Goal: Navigation & Orientation: Find specific page/section

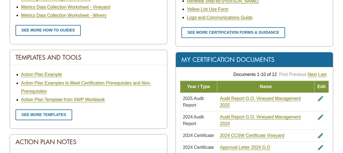
scroll to position [332, 0]
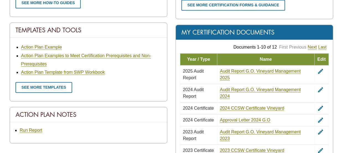
click at [323, 106] on icon "edit" at bounding box center [320, 108] width 7 height 7
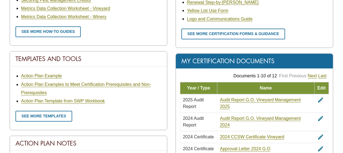
scroll to position [356, 0]
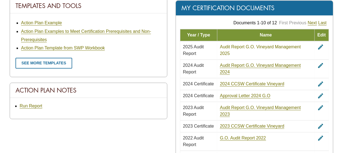
click at [247, 46] on link "Audit Report G.O. Vineyard Management 2025" at bounding box center [260, 50] width 81 height 12
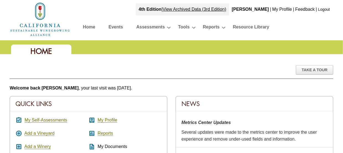
scroll to position [0, 0]
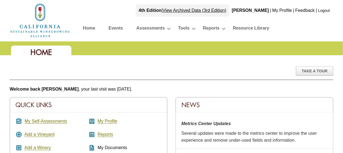
click at [302, 11] on link "Feedback" at bounding box center [304, 10] width 19 height 5
click at [148, 121] on div "account_box My Profile assessment Reports description My Documents find_in_page…" at bounding box center [124, 154] width 73 height 73
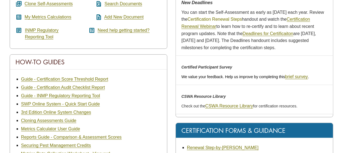
scroll to position [193, 0]
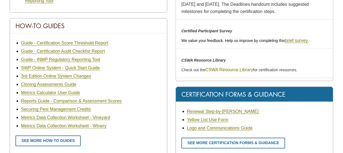
click at [232, 67] on link "CSWA Resource Library" at bounding box center [229, 69] width 48 height 5
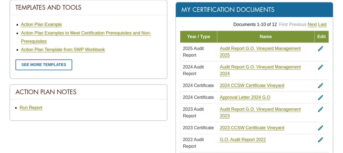
scroll to position [332, 0]
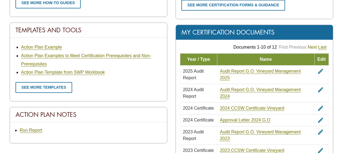
click at [311, 46] on link "Next" at bounding box center [312, 47] width 9 height 5
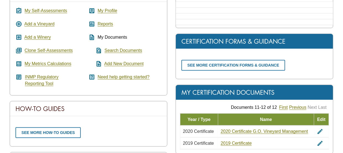
scroll to position [138, 0]
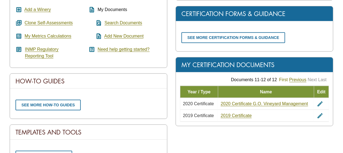
click at [282, 78] on link "First" at bounding box center [283, 79] width 9 height 5
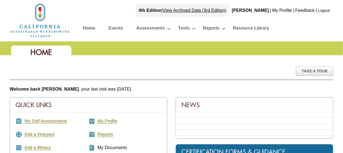
click at [324, 10] on link "Logout" at bounding box center [324, 10] width 12 height 4
